Goal: Information Seeking & Learning: Learn about a topic

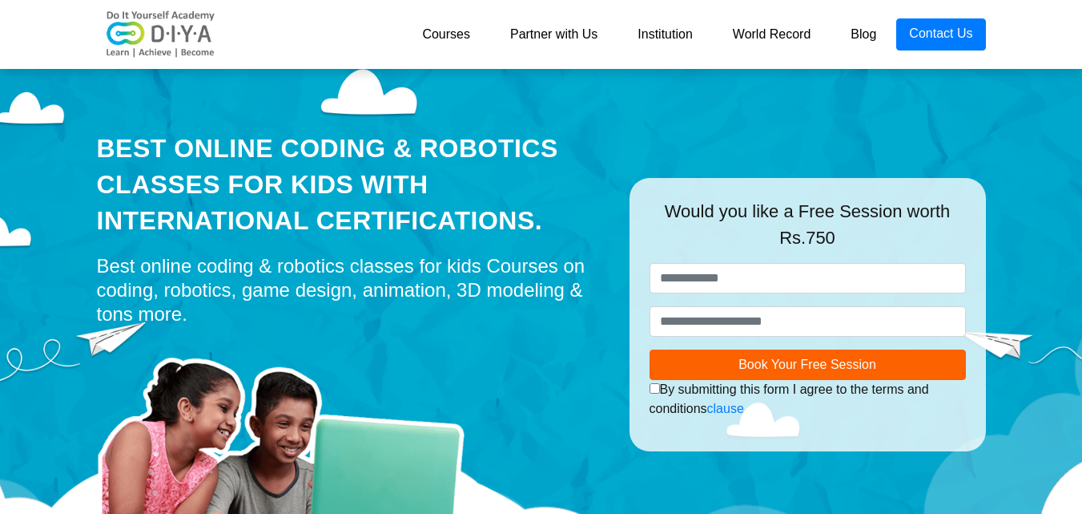
click at [463, 30] on link "Courses" at bounding box center [446, 34] width 88 height 32
